Goal: Obtain resource: Download file/media

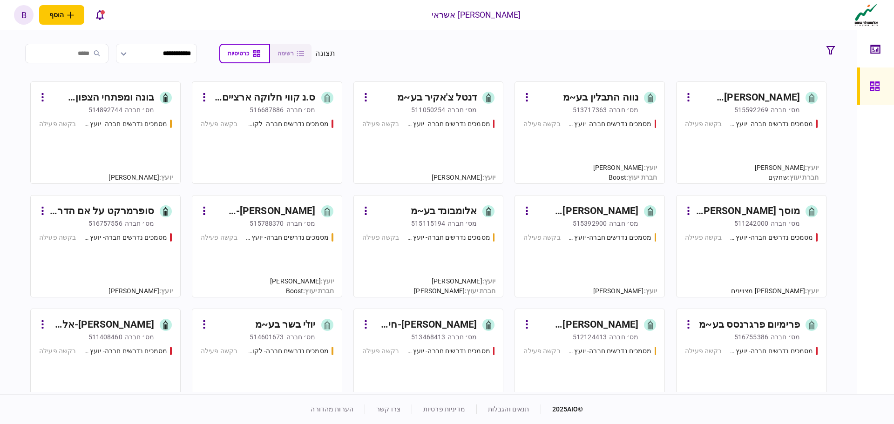
click at [607, 153] on div "מסמכים נדרשים חברה- יועץ - תהליך חברה בקשה פעילה" at bounding box center [590, 147] width 133 height 56
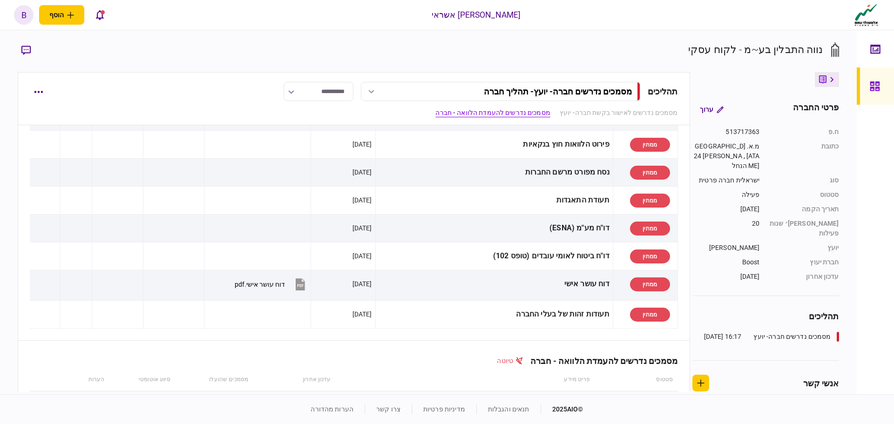
scroll to position [47, 0]
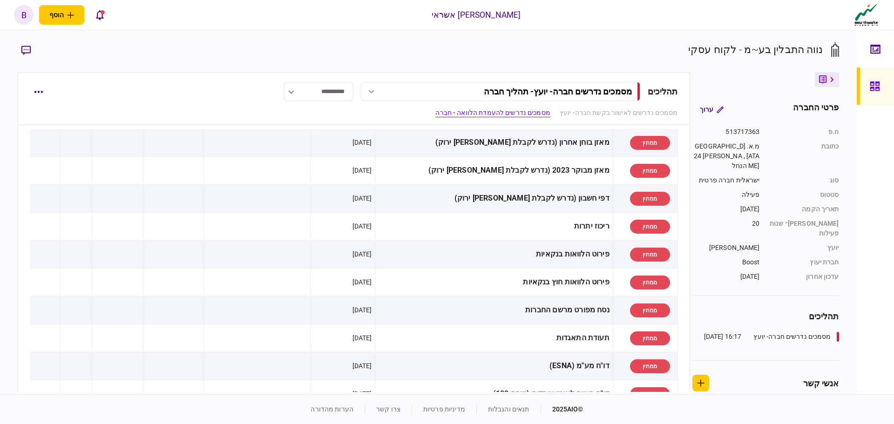
click at [870, 89] on icon at bounding box center [874, 86] width 9 height 9
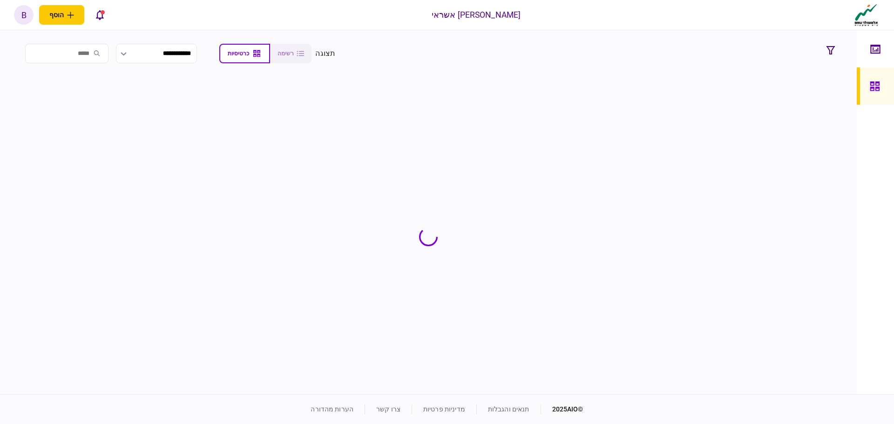
click at [62, 53] on input "search" at bounding box center [66, 54] width 83 height 20
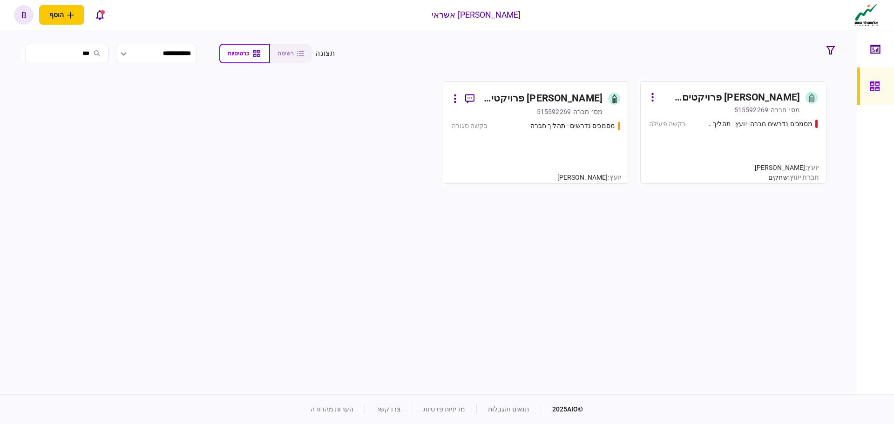
type input "***"
click at [532, 150] on div "מסמכים נדרשים - תהליך חברה בקשה סגורה" at bounding box center [536, 148] width 169 height 54
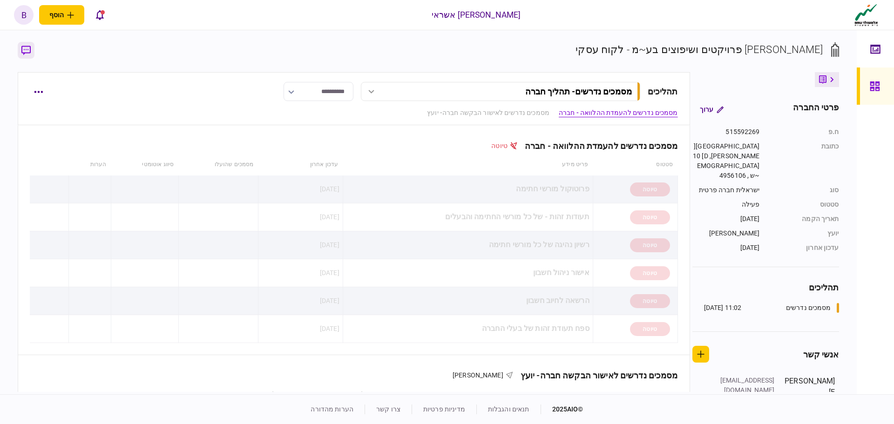
click at [30, 54] on icon "button" at bounding box center [25, 51] width 9 height 10
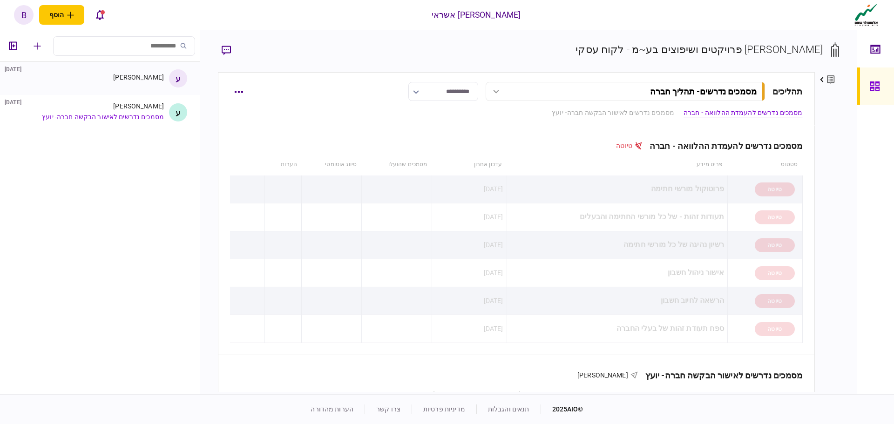
click at [127, 82] on div "[PERSON_NAME] [DATE]" at bounding box center [90, 79] width 148 height 10
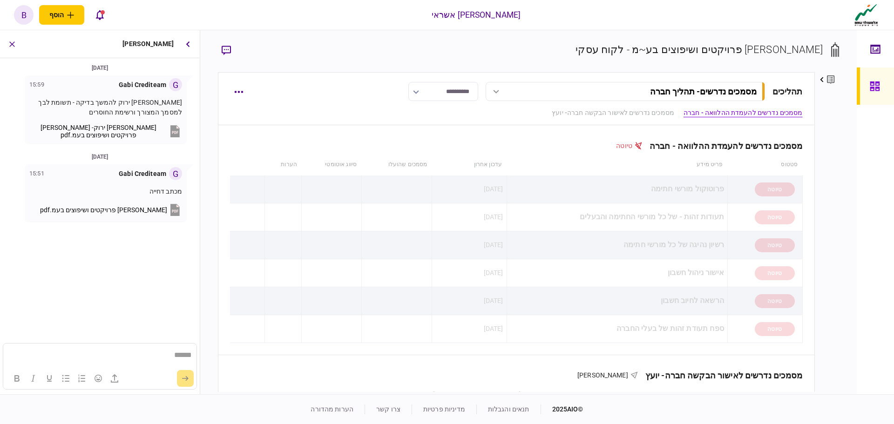
click at [114, 211] on span "[PERSON_NAME] פרויקטים ושיפוצים בעמ.pdf" at bounding box center [103, 209] width 127 height 7
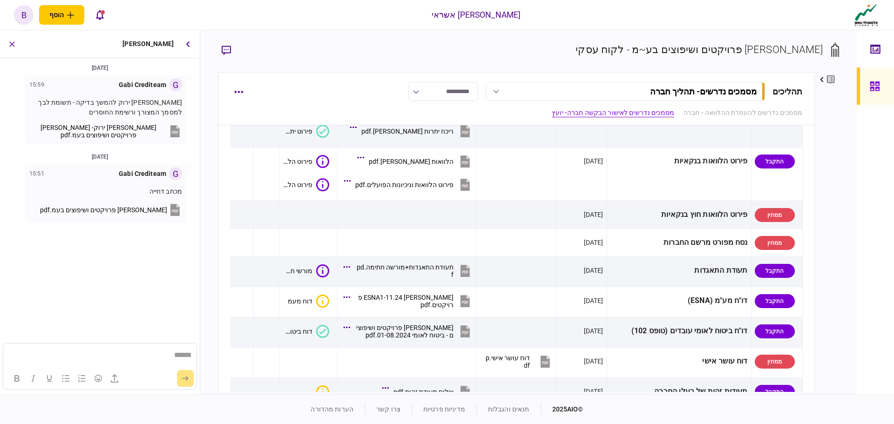
scroll to position [652, 0]
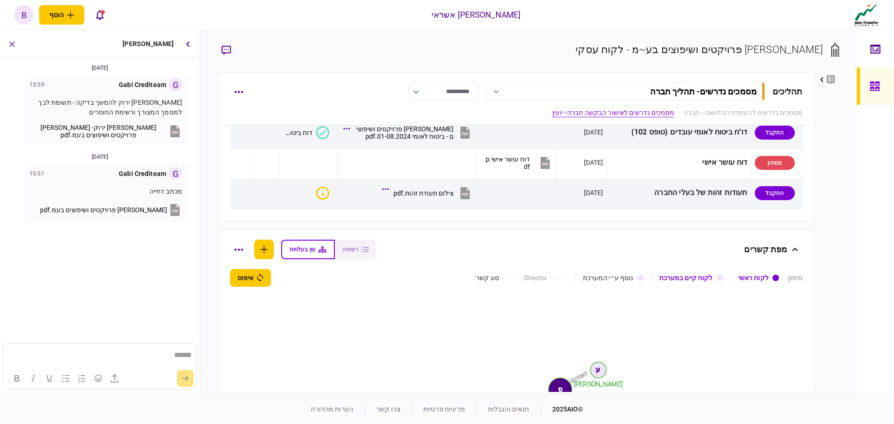
click at [114, 210] on span "[PERSON_NAME] פרויקטים ושיפוצים בעמ.pdf" at bounding box center [103, 209] width 127 height 7
click at [879, 87] on icon at bounding box center [874, 86] width 9 height 9
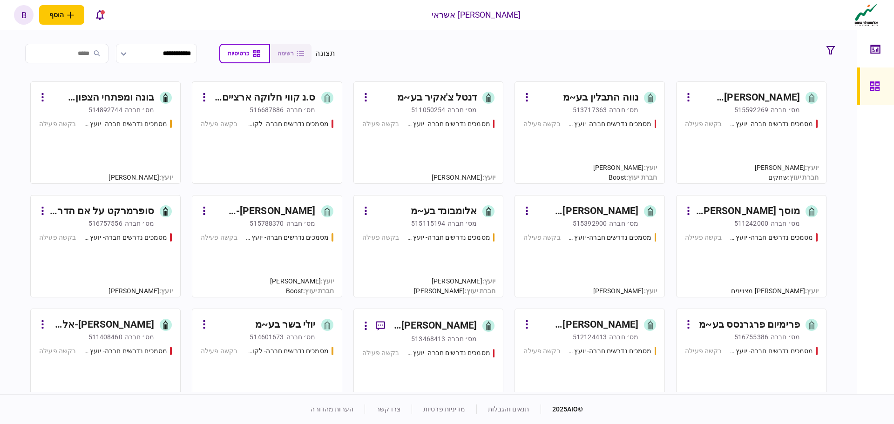
click at [88, 56] on input "search" at bounding box center [66, 54] width 83 height 20
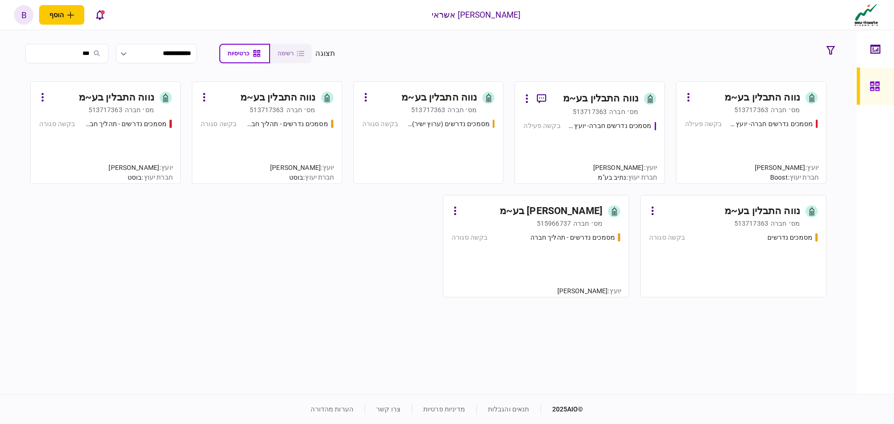
type input "***"
click at [594, 138] on div "מסמכים נדרשים חברה- יועץ - תהליך חברה בקשה פעילה" at bounding box center [590, 148] width 133 height 54
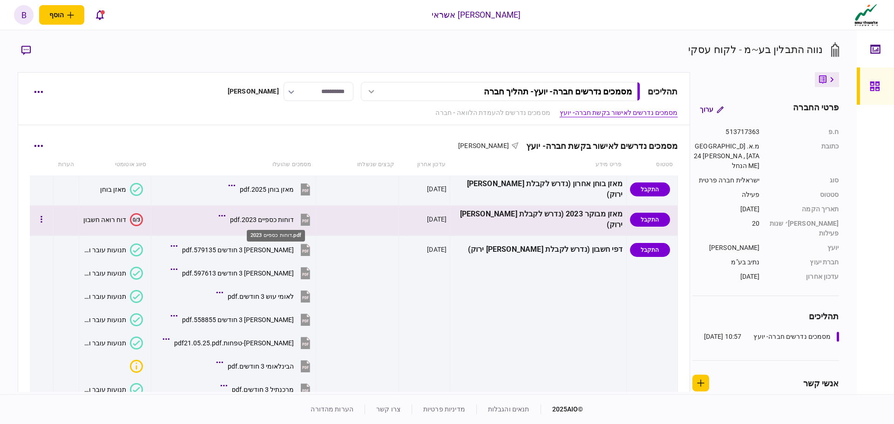
click at [282, 217] on div "דוחות כספיים 2023.pdf" at bounding box center [262, 219] width 64 height 7
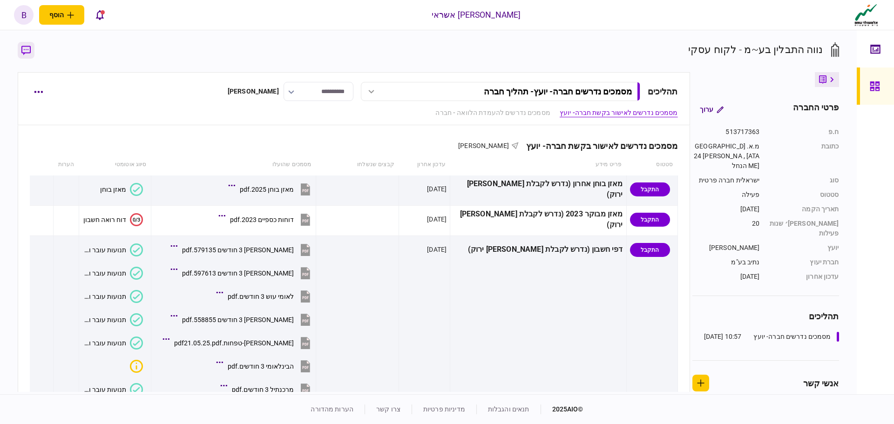
click at [24, 51] on icon "button" at bounding box center [25, 51] width 9 height 10
